Goal: Task Accomplishment & Management: Complete application form

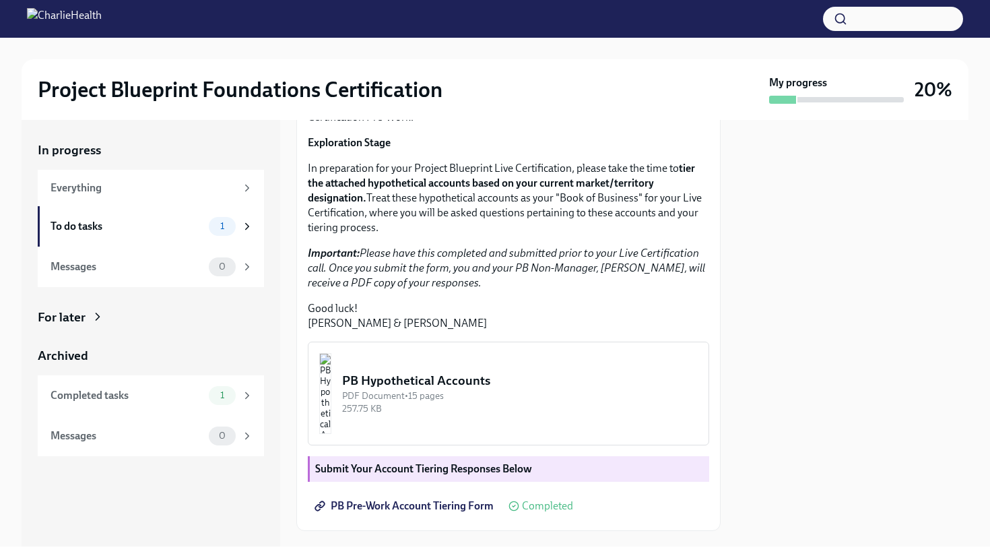
scroll to position [312, 0]
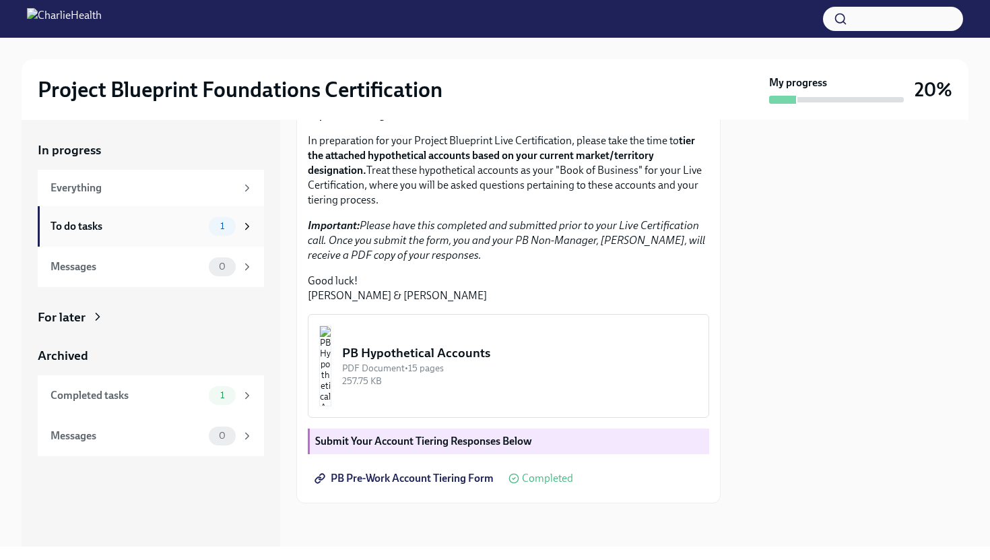
click at [145, 222] on div "To do tasks" at bounding box center [127, 226] width 153 height 15
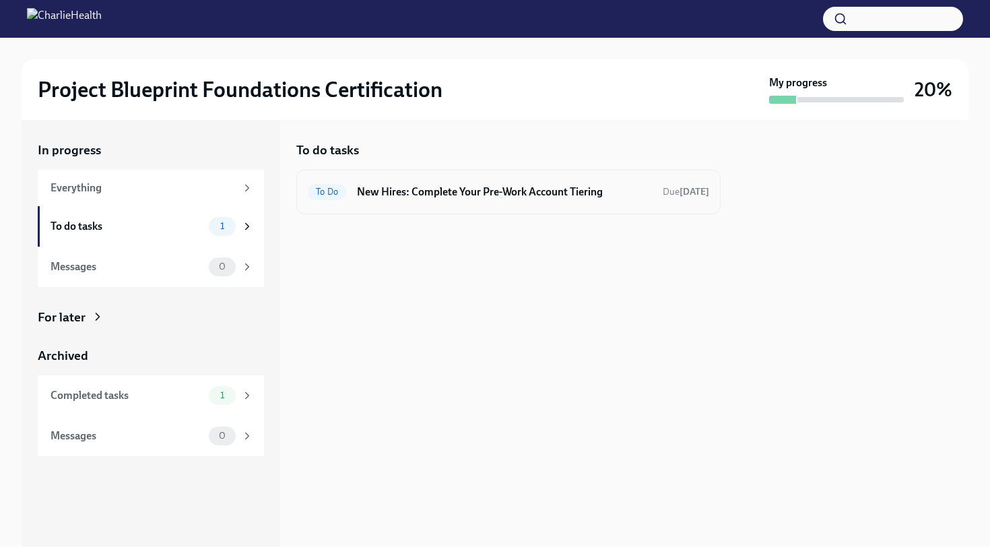
click at [505, 197] on h6 "New Hires: Complete Your Pre-Work Account Tiering" at bounding box center [504, 192] width 295 height 15
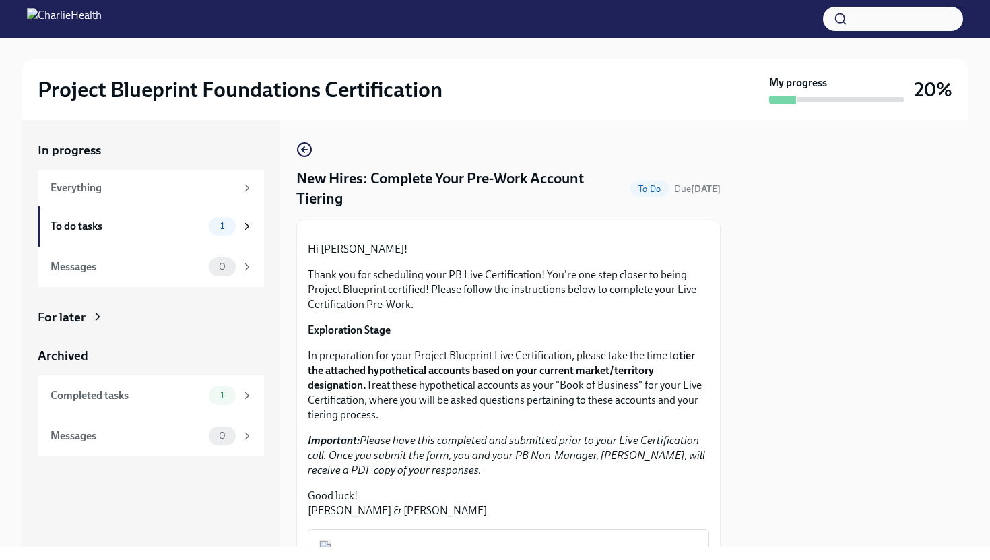
click at [134, 329] on div "In progress Everything To do tasks 1 Messages 0 For later Archived Completed ta…" at bounding box center [151, 298] width 226 height 314
click at [84, 307] on div "In progress Everything To do tasks 1 Messages 0 For later Archived Completed ta…" at bounding box center [151, 298] width 226 height 314
click at [79, 325] on div "In progress Everything To do tasks 1 Messages 0 For later Archived Completed ta…" at bounding box center [151, 298] width 226 height 314
click at [81, 318] on div "For later" at bounding box center [62, 317] width 48 height 18
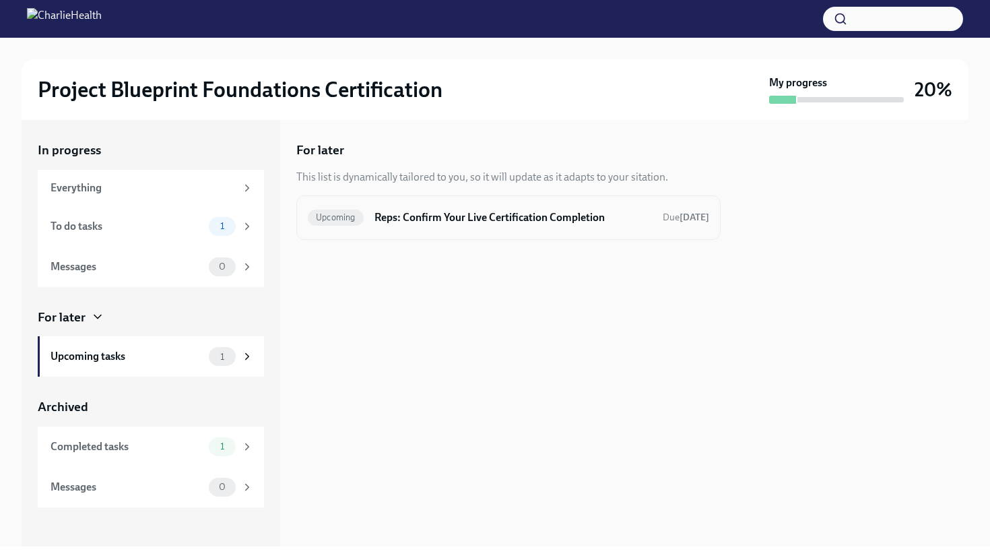
click at [391, 211] on h6 "Reps: Confirm Your Live Certification Completion" at bounding box center [512, 217] width 277 height 15
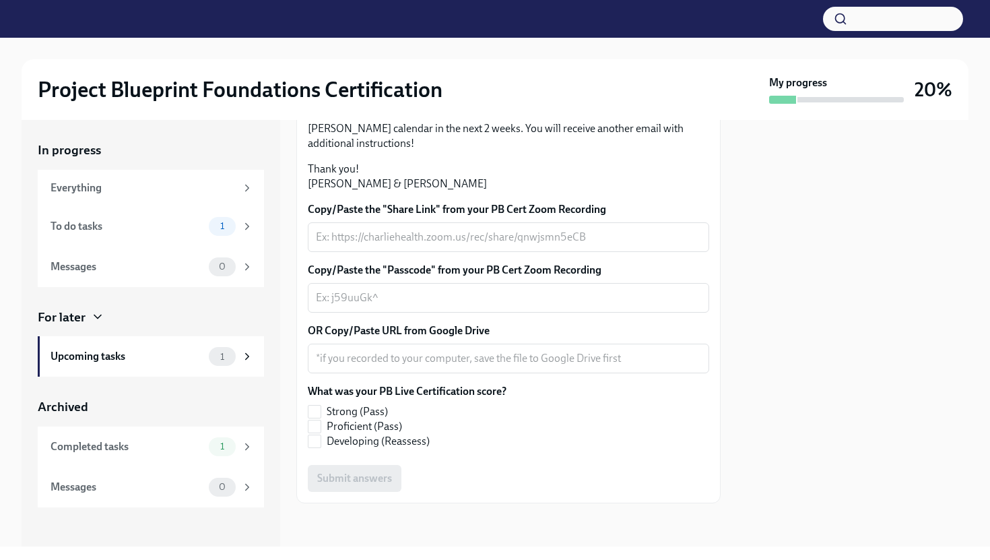
scroll to position [384, 0]
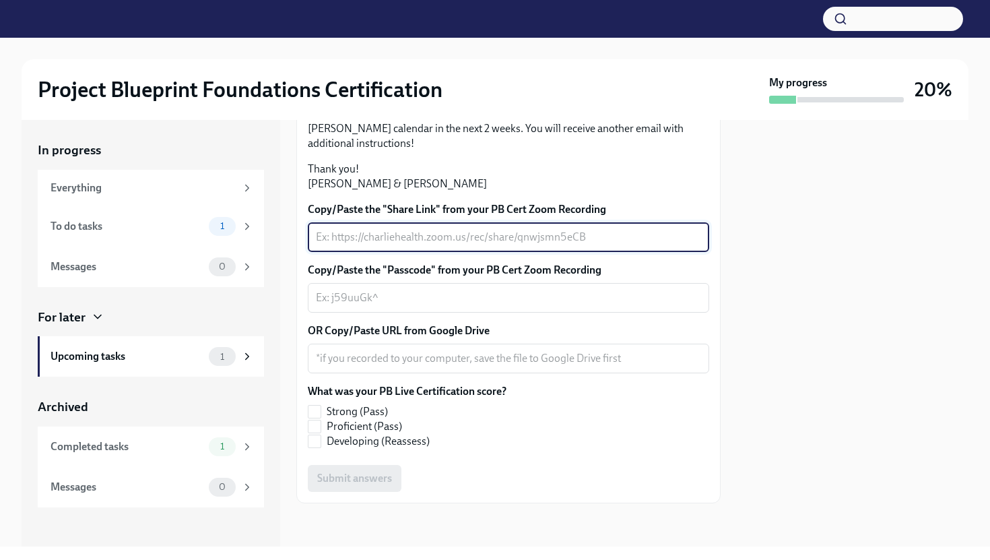
click at [387, 237] on textarea "Copy/Paste the "Share Link" from your PB Cert Zoom Recording" at bounding box center [508, 237] width 385 height 16
click at [366, 288] on div "x ​" at bounding box center [508, 298] width 401 height 30
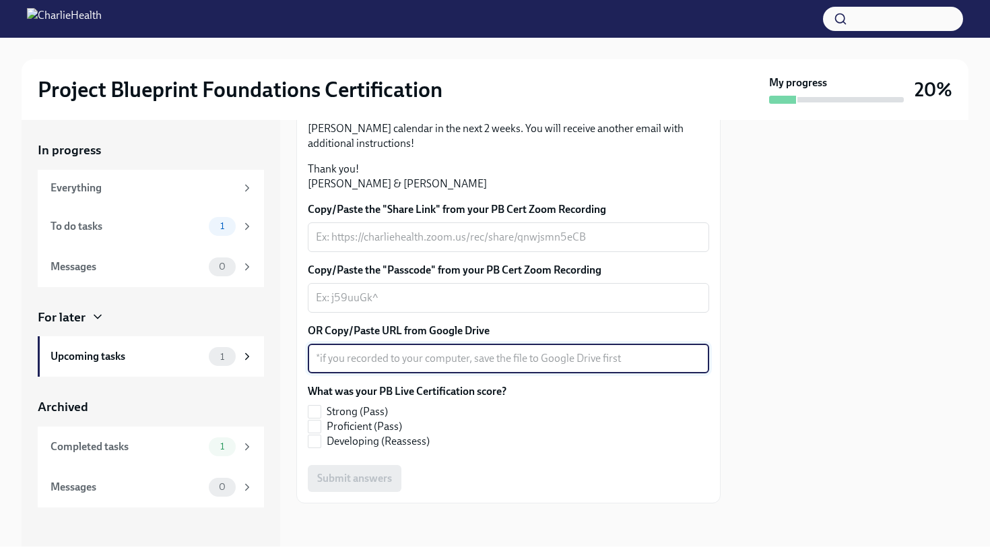
click at [436, 361] on textarea "OR Copy/Paste URL from Google Drive" at bounding box center [508, 358] width 385 height 16
